Goal: Task Accomplishment & Management: Use online tool/utility

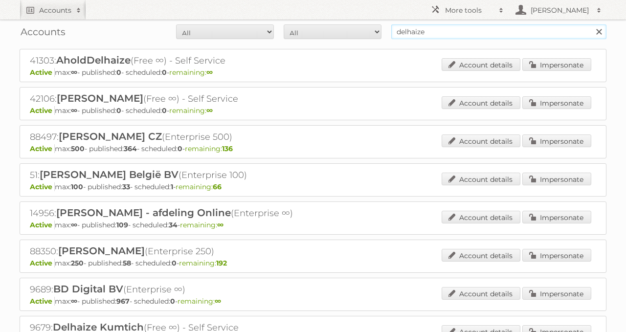
click at [435, 38] on input "delhaize" at bounding box center [498, 31] width 215 height 15
type input "sligro"
click at [591, 24] on input "Search" at bounding box center [598, 31] width 15 height 15
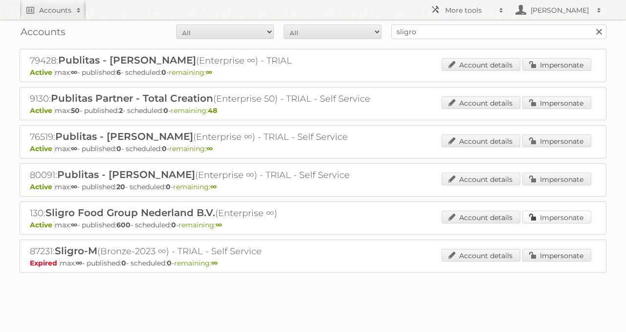
click at [554, 213] on link "Impersonate" at bounding box center [557, 217] width 69 height 13
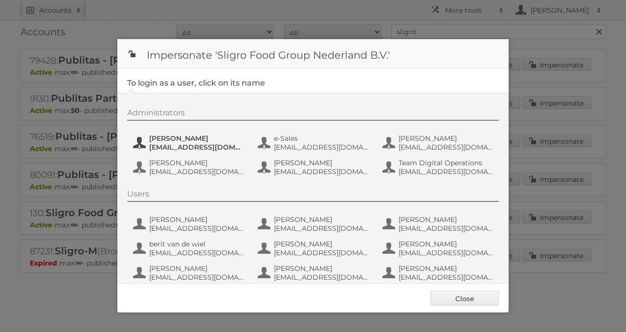
click at [197, 149] on span "[EMAIL_ADDRESS][DOMAIN_NAME]" at bounding box center [196, 147] width 95 height 9
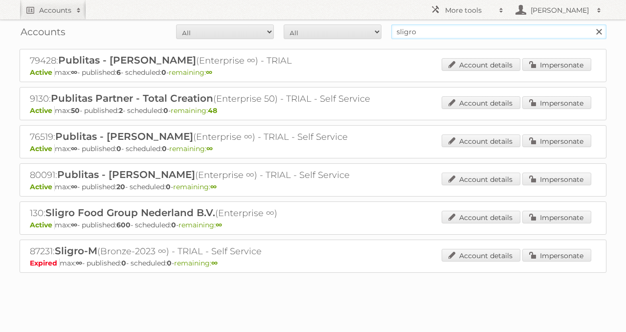
drag, startPoint x: 428, startPoint y: 29, endPoint x: 287, endPoint y: 38, distance: 141.6
click at [299, 36] on form "All Active Expired Pending All Paid Trials Self service sligro Search" at bounding box center [313, 31] width 587 height 15
type input "dirck3"
click at [591, 24] on input "Search" at bounding box center [598, 31] width 15 height 15
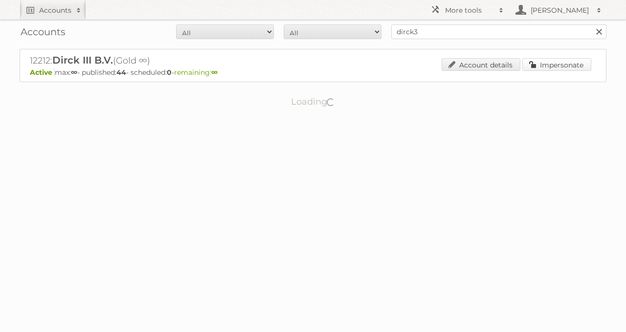
click at [546, 66] on link "Impersonate" at bounding box center [557, 64] width 69 height 13
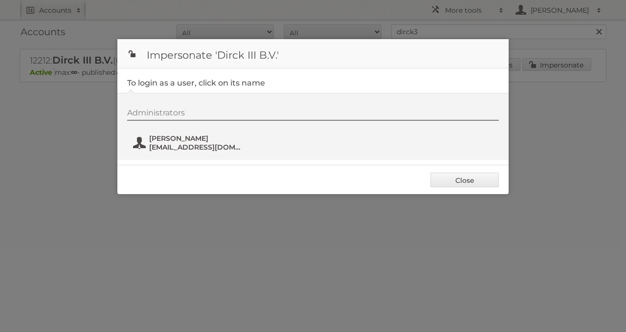
click at [137, 133] on button "Tim Vonk tvonk@dirckiii.nl" at bounding box center [189, 143] width 115 height 20
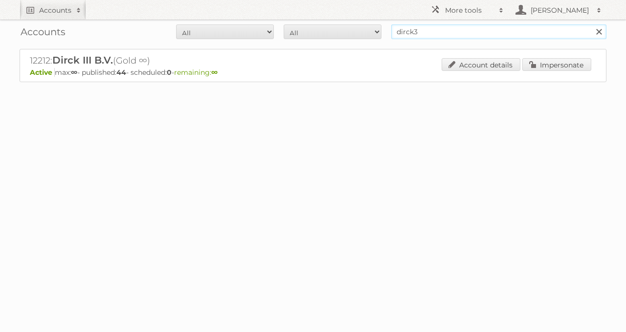
drag, startPoint x: 351, startPoint y: 47, endPoint x: 333, endPoint y: 39, distance: 19.7
click at [330, 49] on div "Accounts All Active Expired Pending All Paid Trials Self service dirck3 Search …" at bounding box center [313, 65] width 626 height 131
type input "cora"
click at [591, 24] on input "Search" at bounding box center [598, 31] width 15 height 15
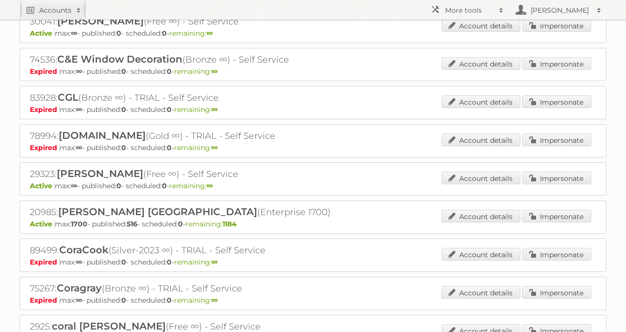
scroll to position [503, 0]
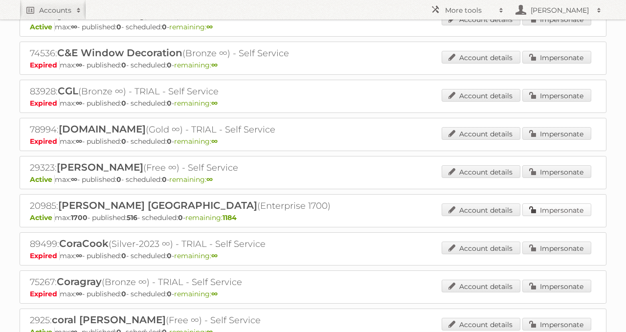
click at [541, 204] on link "Impersonate" at bounding box center [557, 210] width 69 height 13
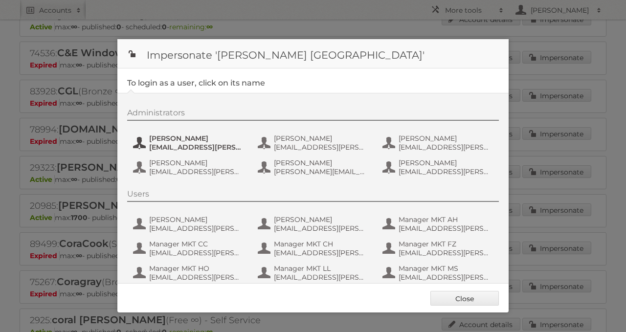
click at [213, 143] on span "acrappe@cora.be" at bounding box center [196, 147] width 95 height 9
